Goal: Task Accomplishment & Management: Use online tool/utility

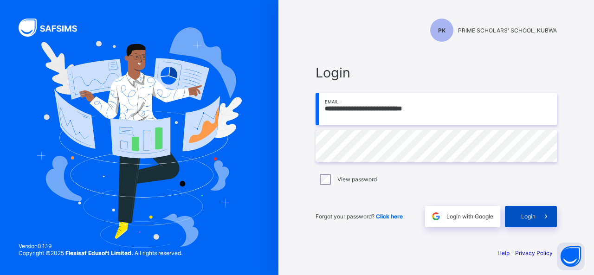
click at [533, 222] on div "Login" at bounding box center [531, 216] width 52 height 21
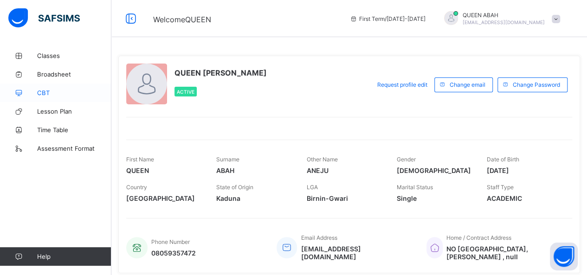
click at [45, 92] on span "CBT" at bounding box center [74, 92] width 74 height 7
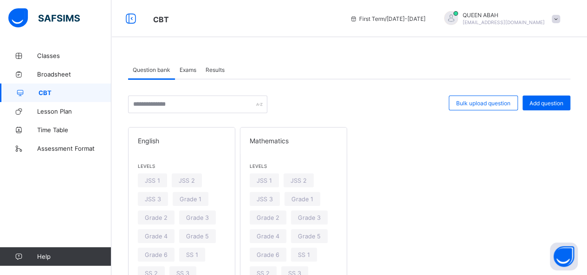
click at [187, 72] on span "Exams" at bounding box center [188, 69] width 17 height 7
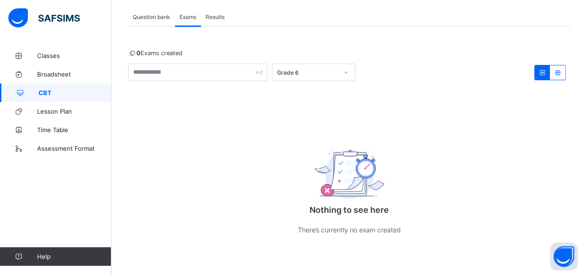
scroll to position [7, 0]
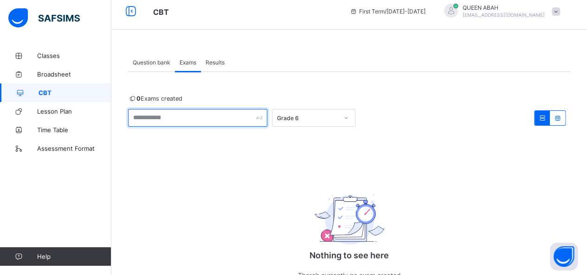
click at [233, 123] on input "text" at bounding box center [197, 118] width 139 height 18
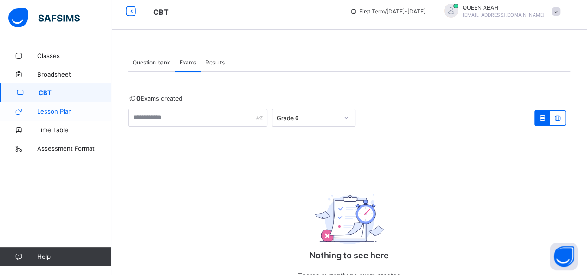
click at [56, 114] on span "Lesson Plan" at bounding box center [74, 111] width 74 height 7
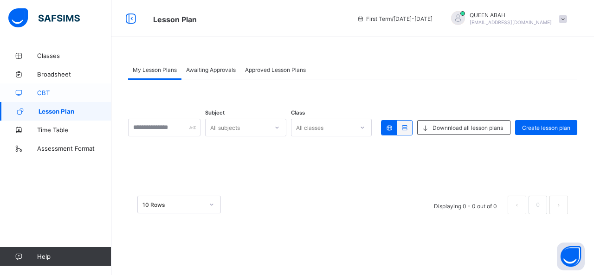
click at [46, 91] on span "CBT" at bounding box center [74, 92] width 74 height 7
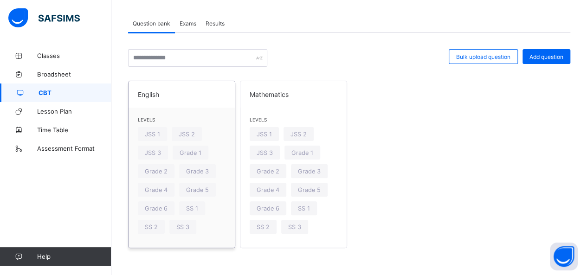
scroll to position [47, 0]
click at [164, 205] on span "Grade 6" at bounding box center [156, 208] width 23 height 7
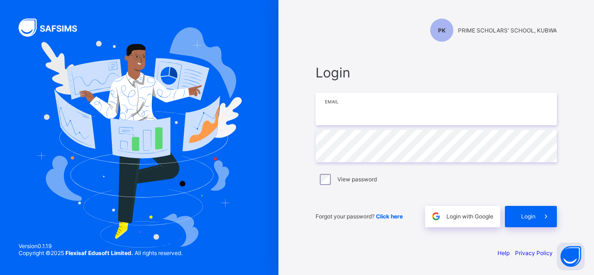
type input "**********"
